Goal: Navigation & Orientation: Find specific page/section

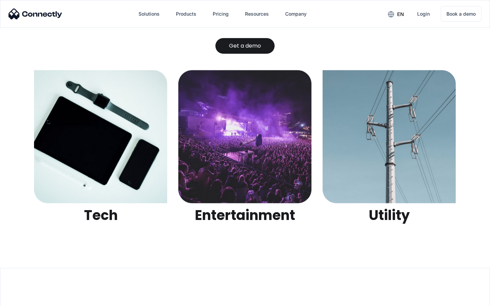
scroll to position [2146, 0]
